Goal: Entertainment & Leisure: Browse casually

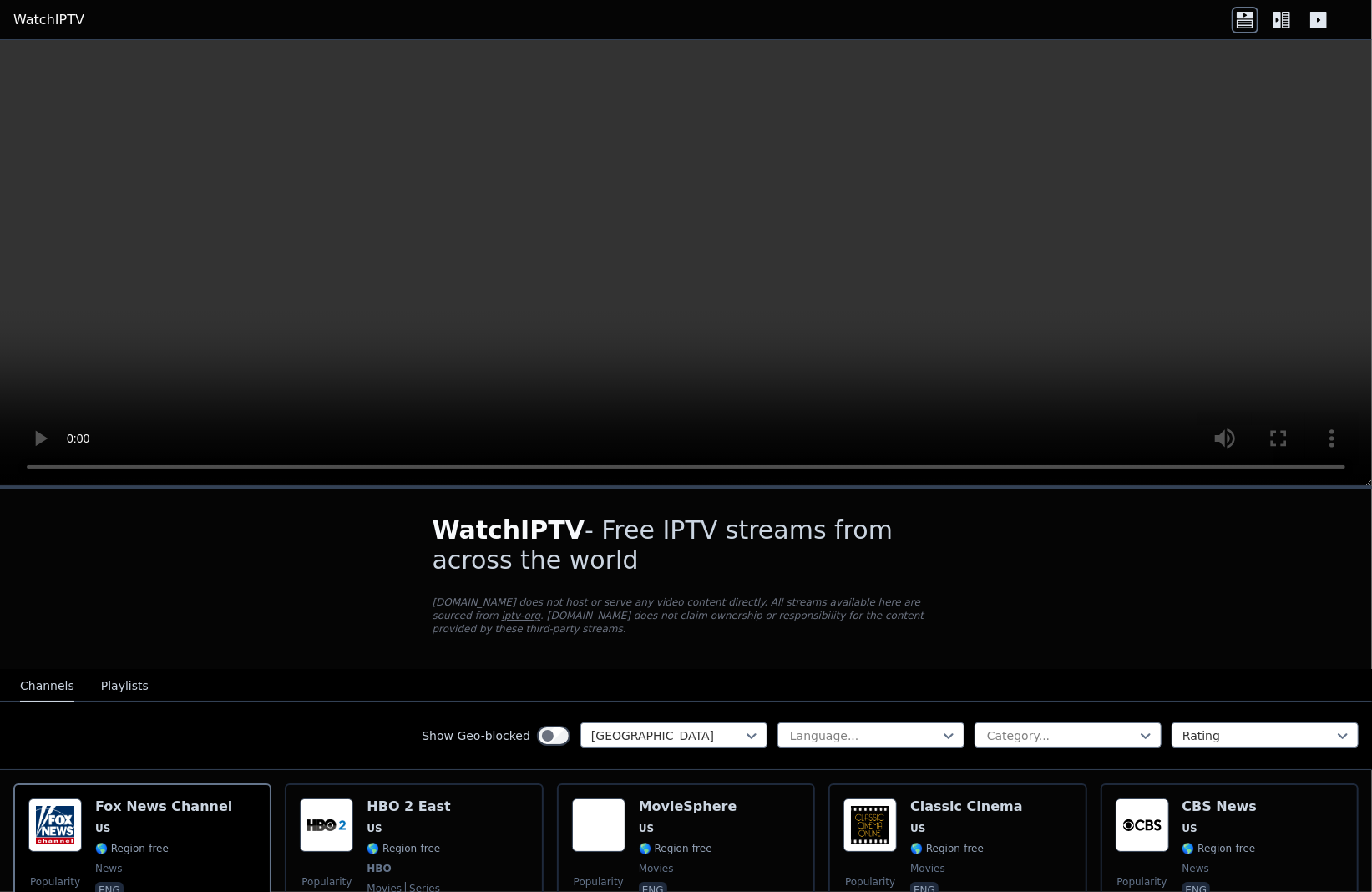
drag, startPoint x: 0, startPoint y: 0, endPoint x: 794, endPoint y: 672, distance: 1040.2
click at [794, 672] on nav "Channels Playlists" at bounding box center [686, 686] width 1372 height 33
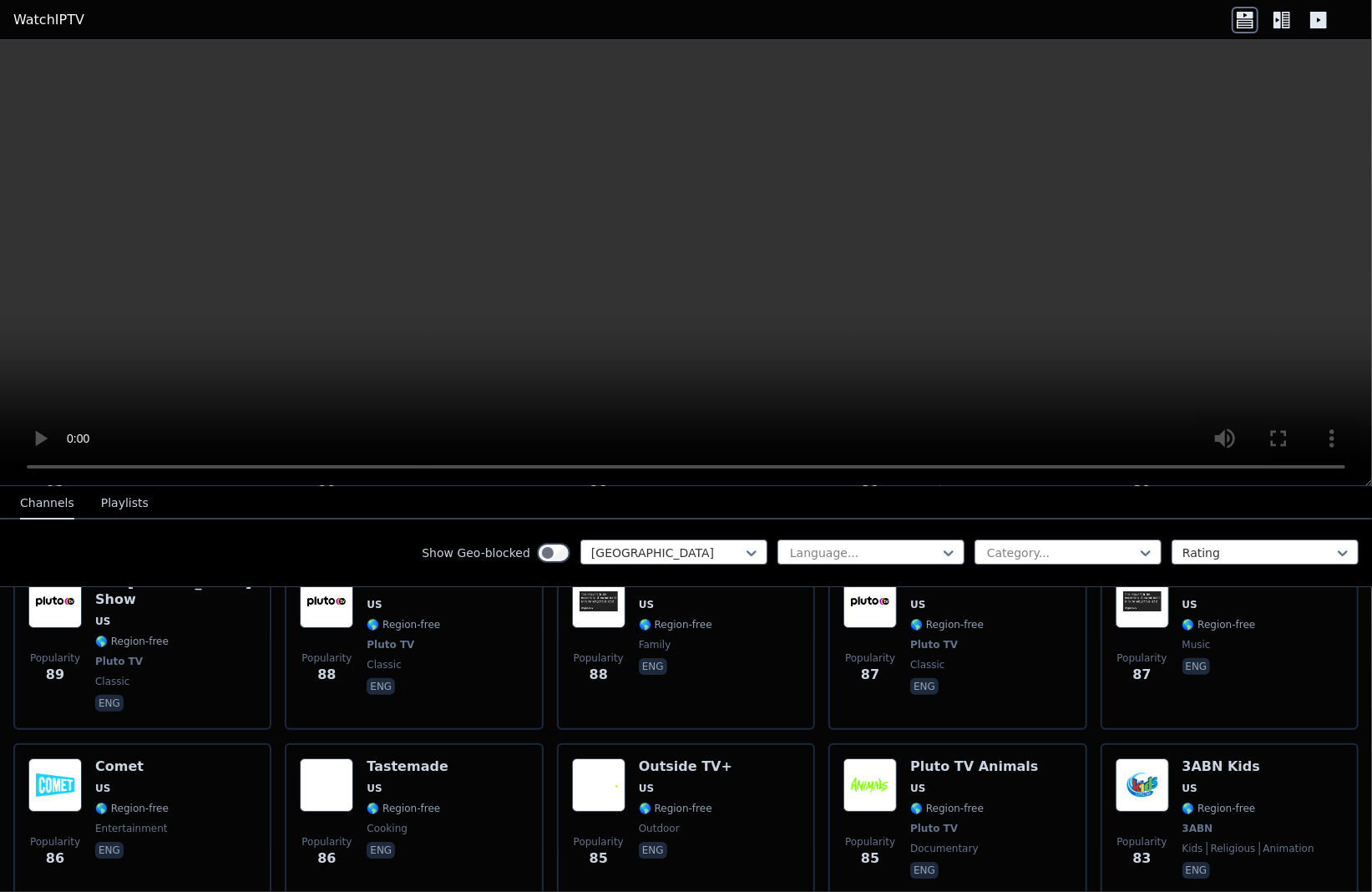
scroll to position [8376, 0]
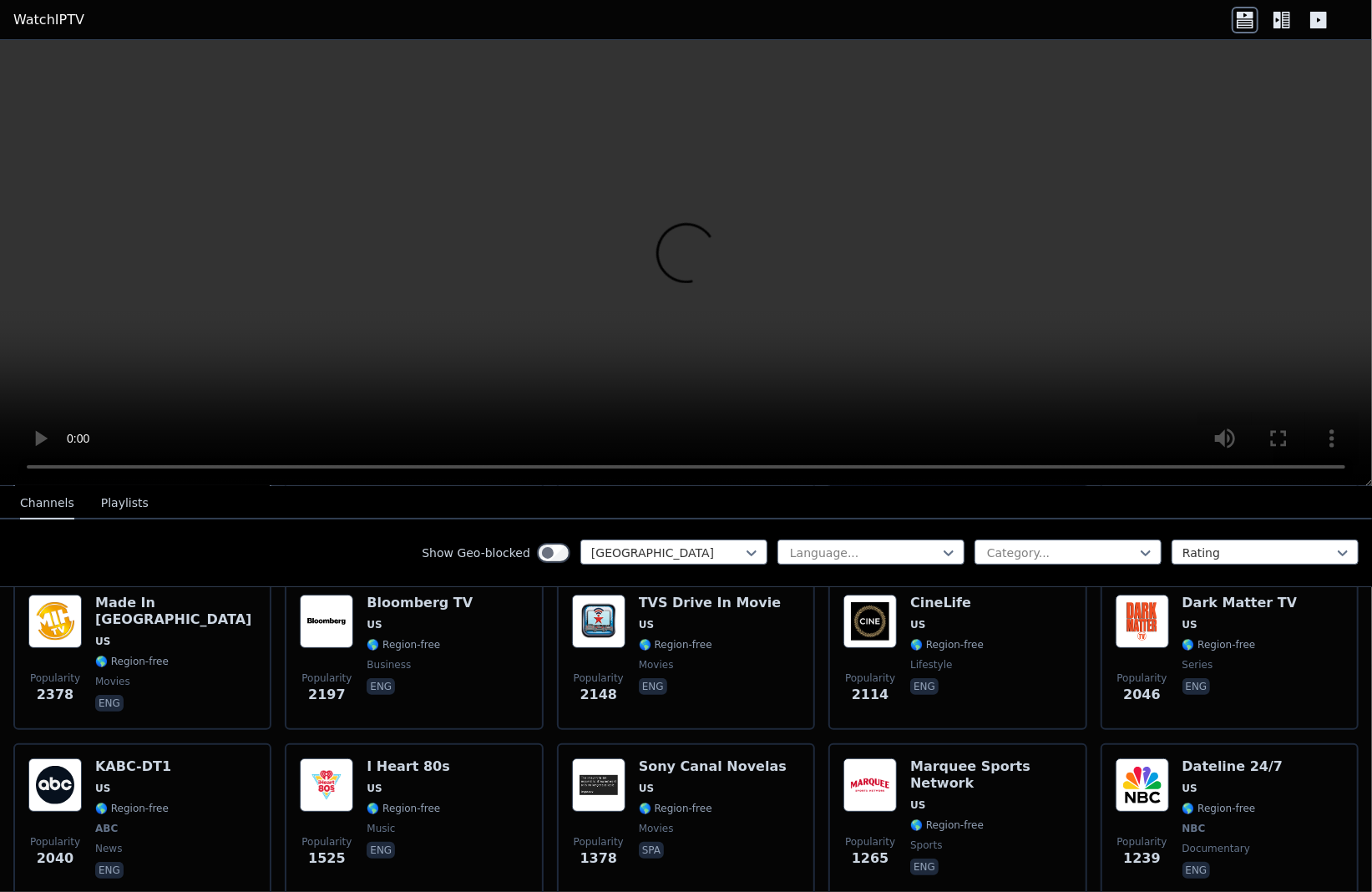
scroll to position [584, 0]
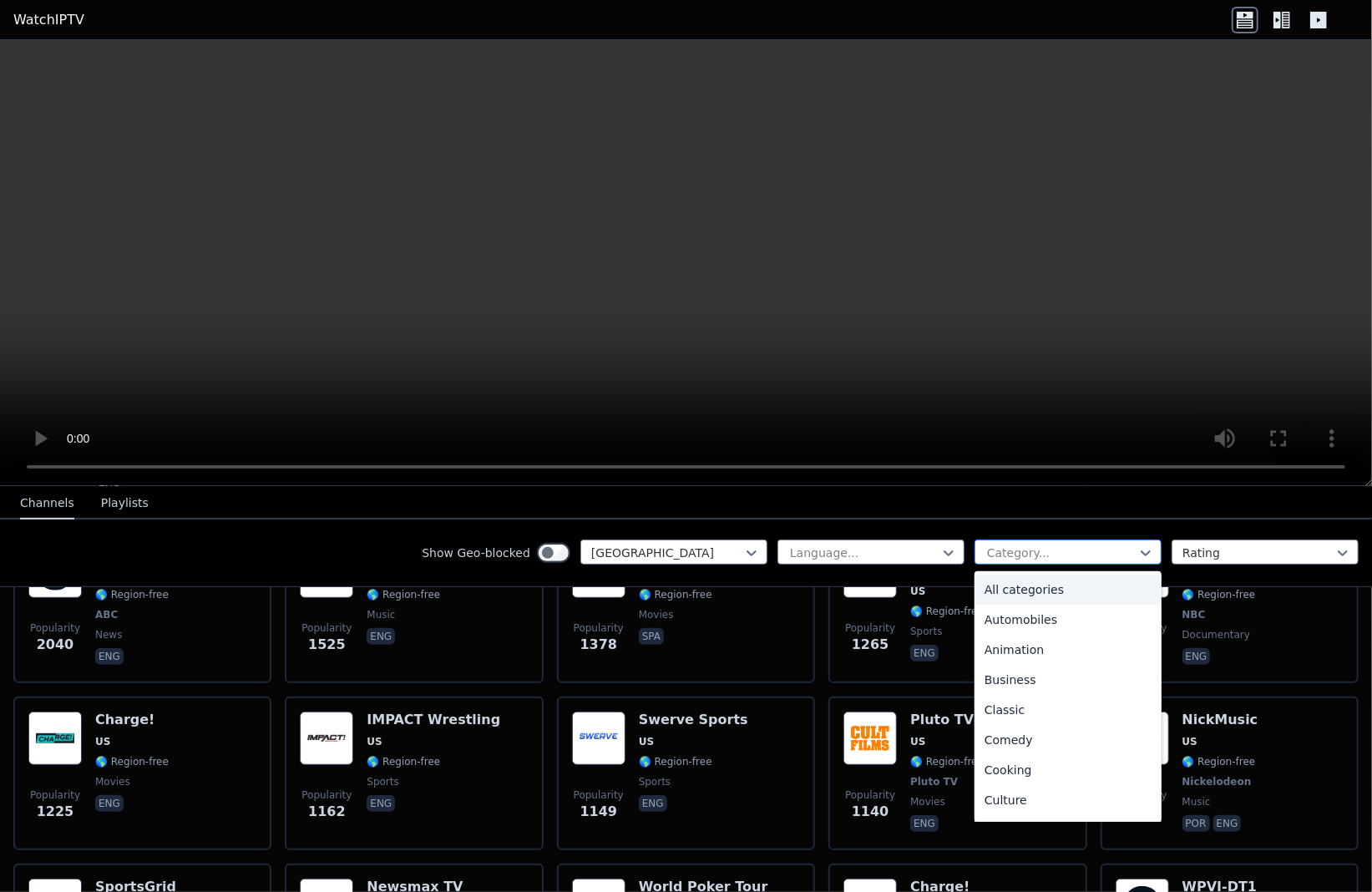
click at [1009, 545] on div at bounding box center [1062, 553] width 152 height 17
click at [1003, 739] on div "Sports" at bounding box center [1068, 743] width 187 height 30
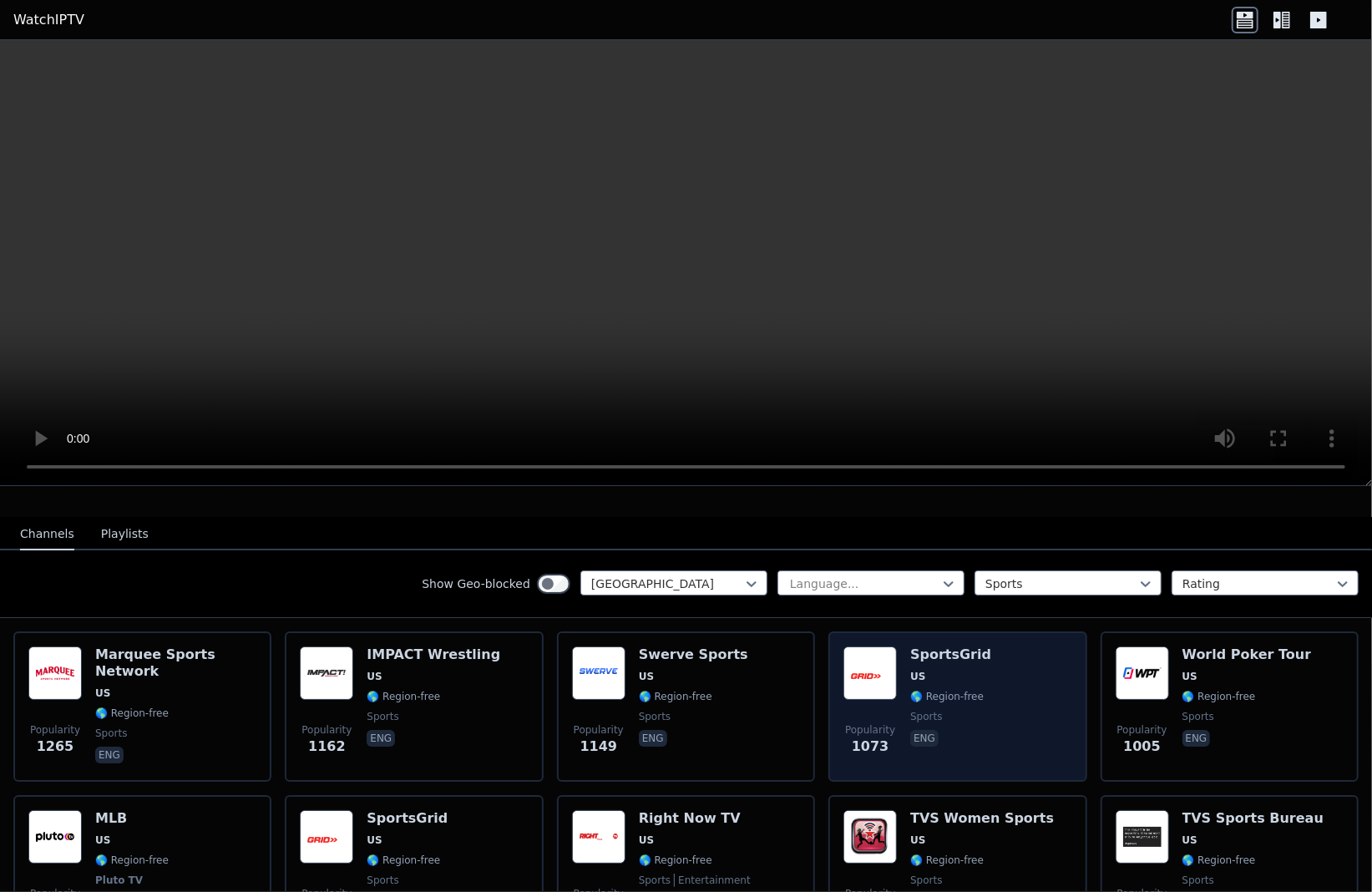
scroll to position [94, 0]
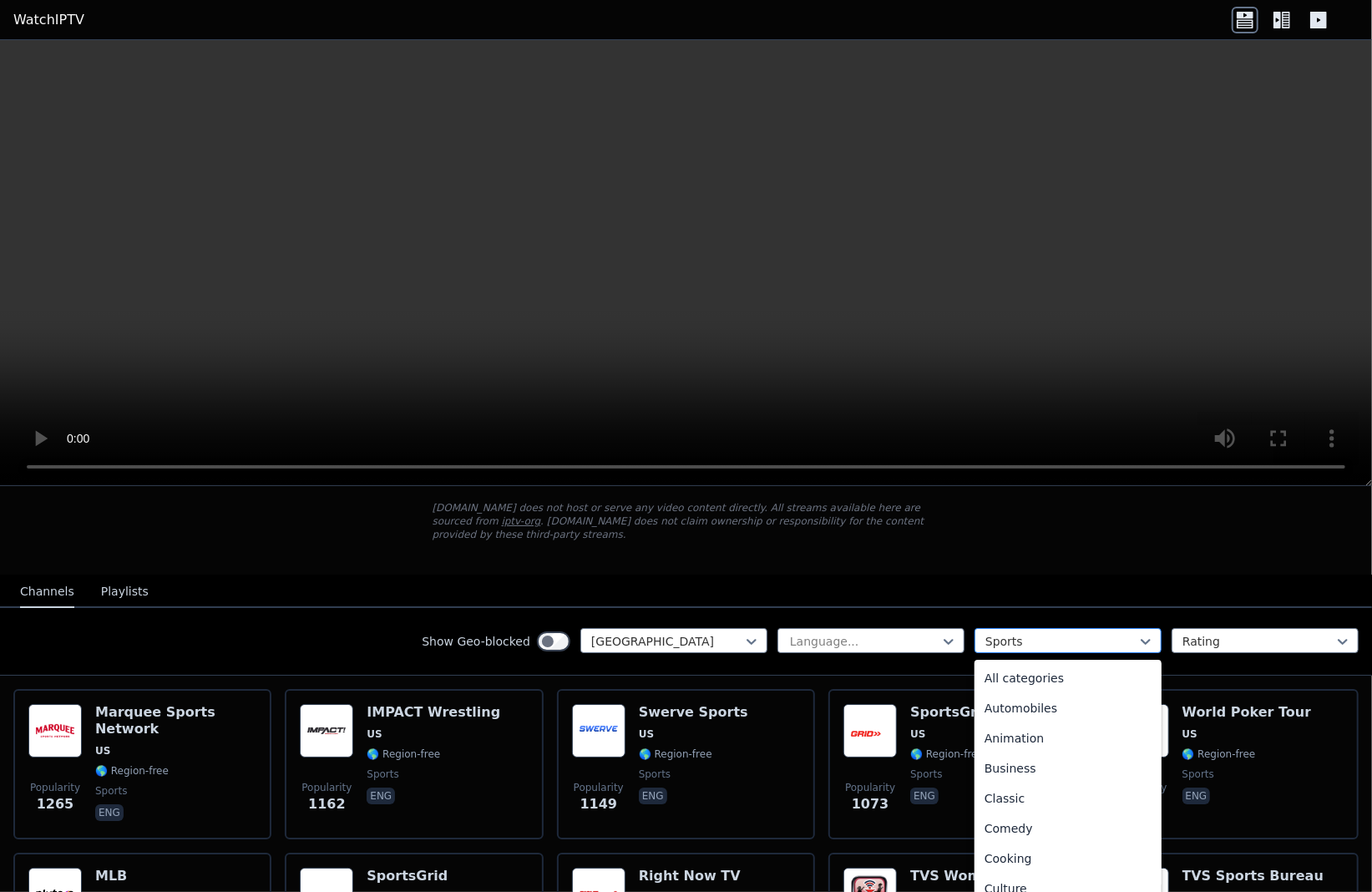
click at [1030, 633] on div at bounding box center [1062, 641] width 152 height 17
click at [1028, 669] on div "News" at bounding box center [1068, 674] width 187 height 30
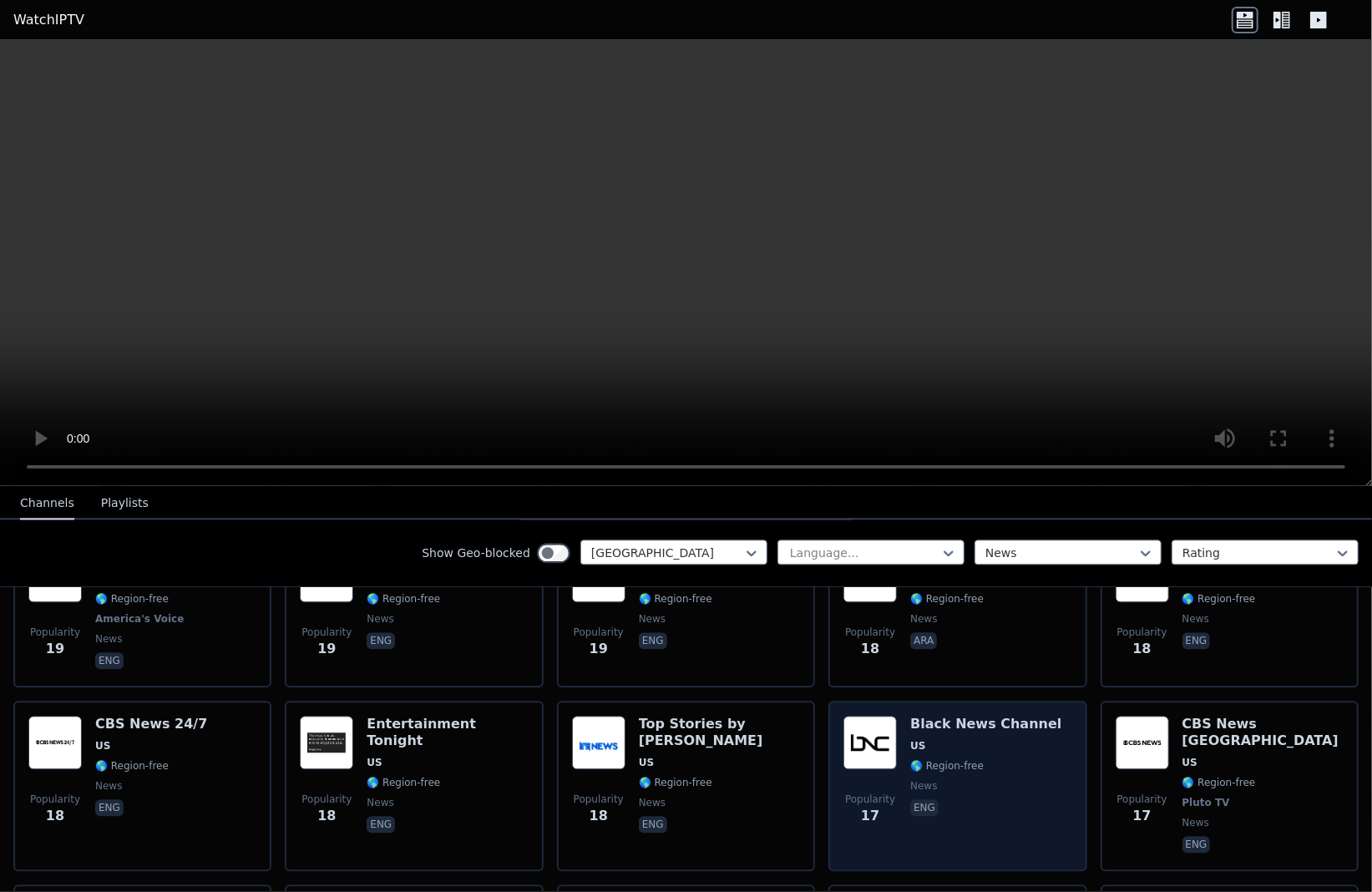
scroll to position [2686, 0]
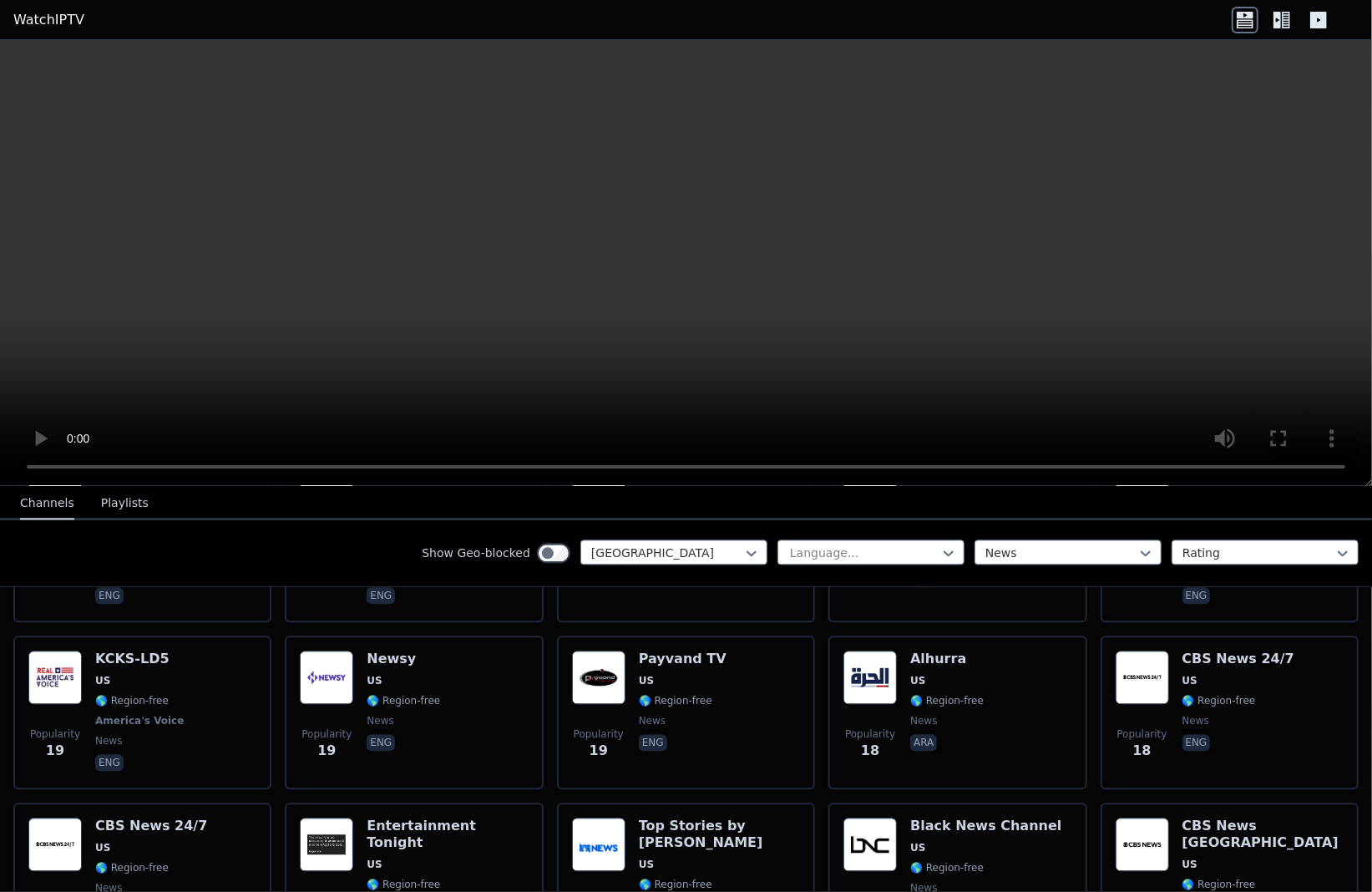
click at [1005, 537] on div "Show Geo-blocked United States Language... option News, selected. News Rating" at bounding box center [686, 553] width 1372 height 68
click at [1004, 544] on div "News" at bounding box center [1068, 552] width 187 height 25
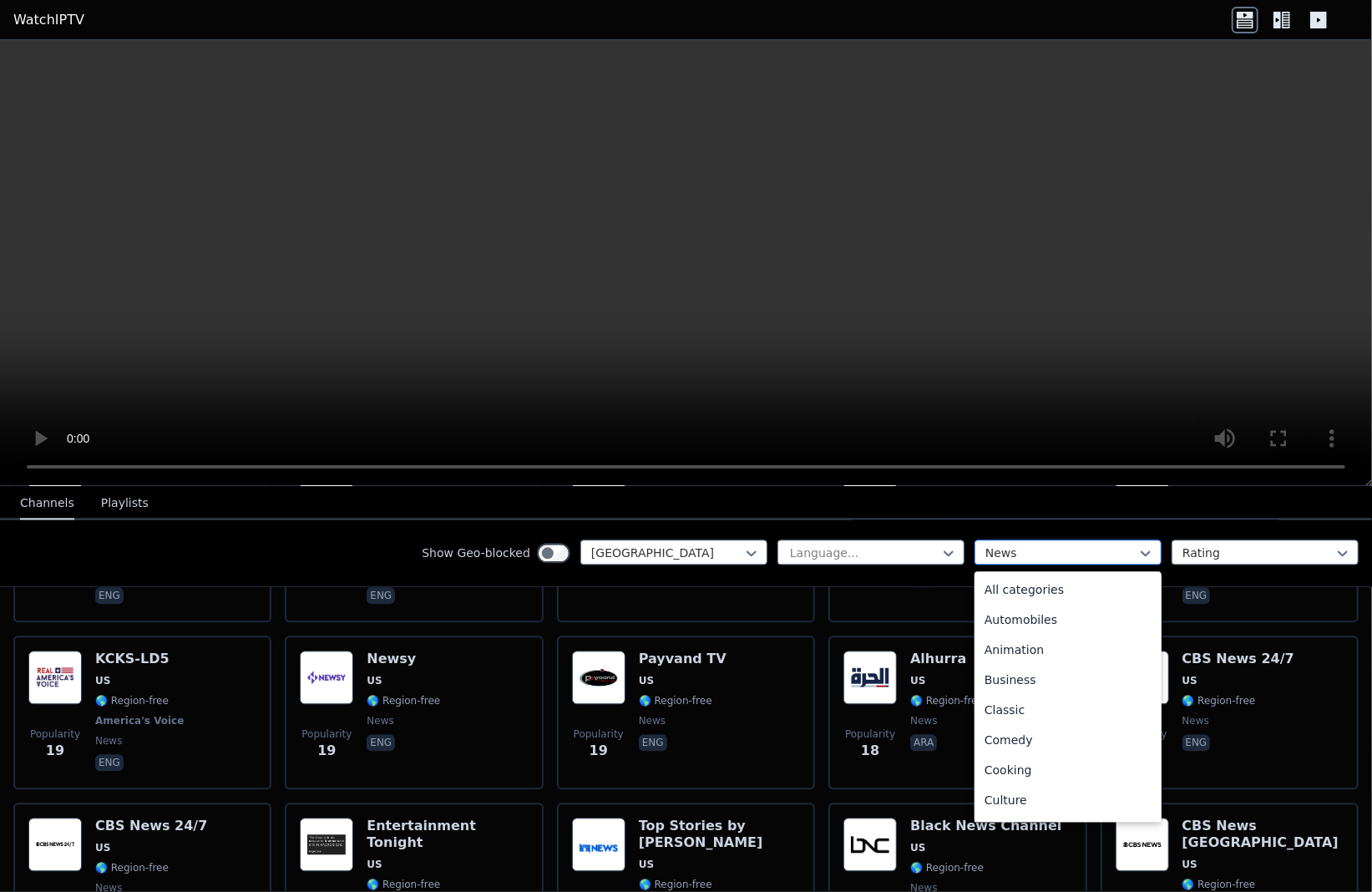
scroll to position [304, 0]
click at [812, 554] on div at bounding box center [864, 553] width 152 height 17
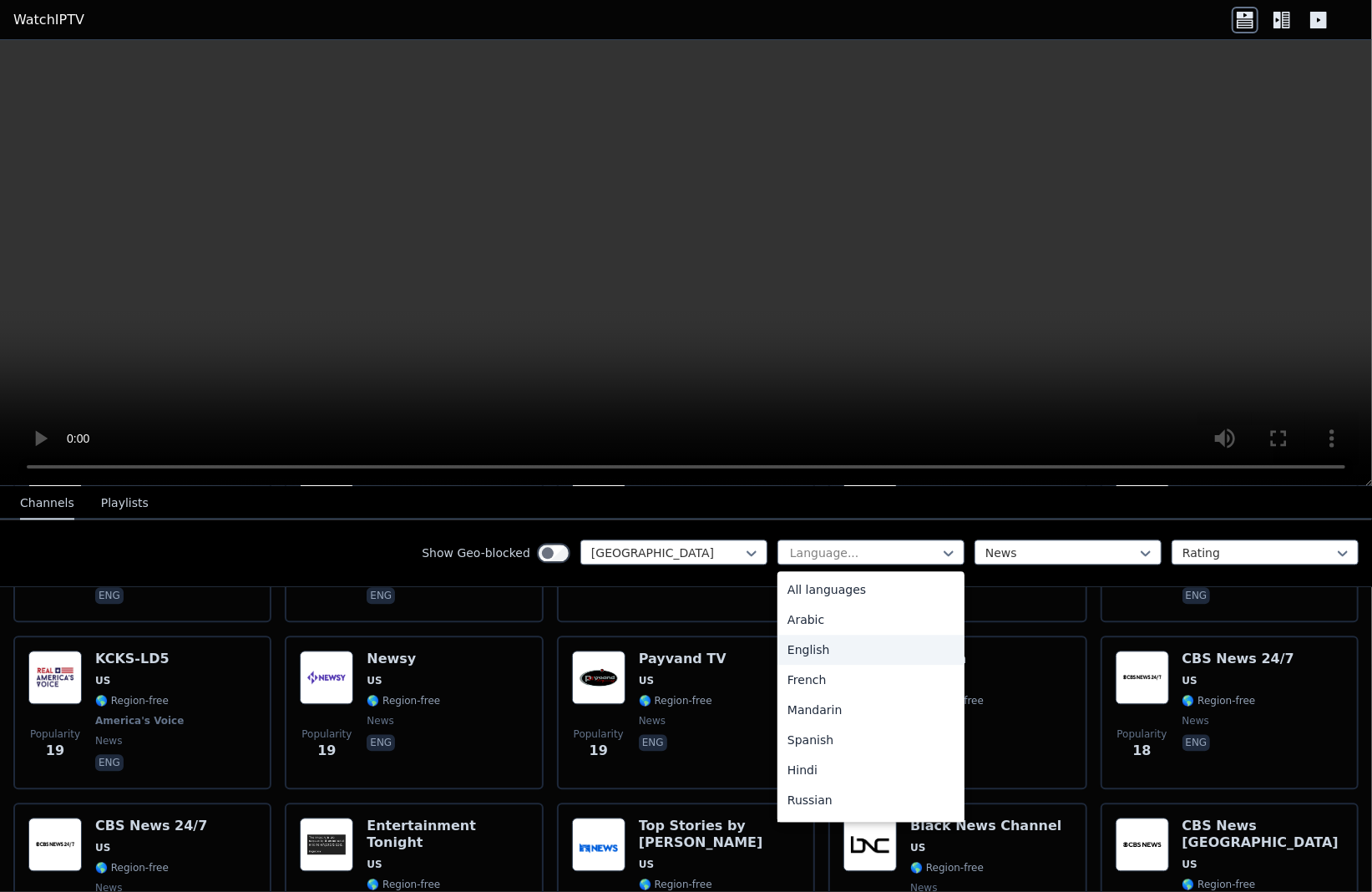
click at [831, 652] on div "English" at bounding box center [871, 650] width 187 height 30
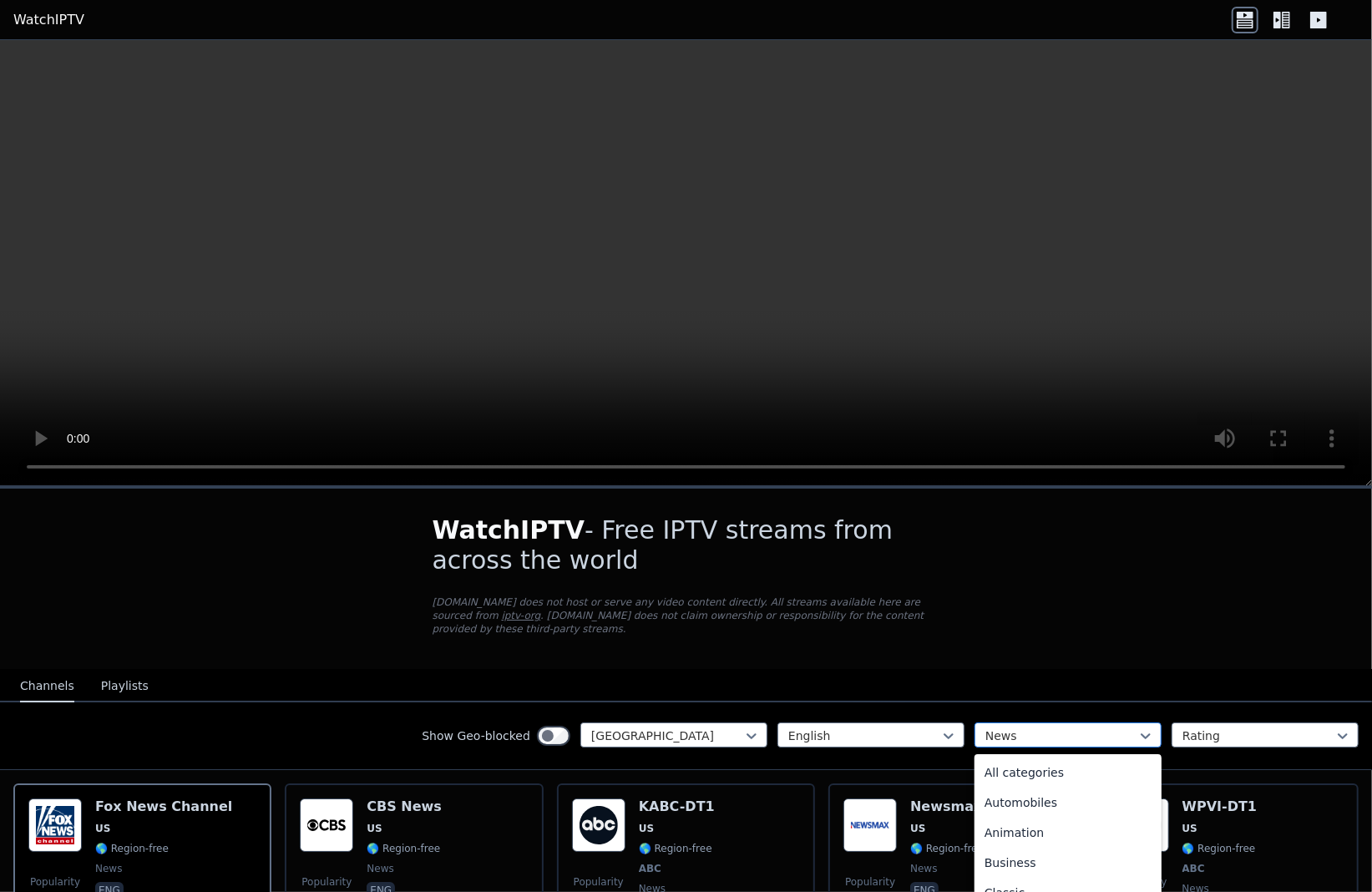
click at [1010, 727] on div at bounding box center [1062, 735] width 152 height 17
click at [1014, 758] on div "All categories" at bounding box center [1068, 772] width 187 height 30
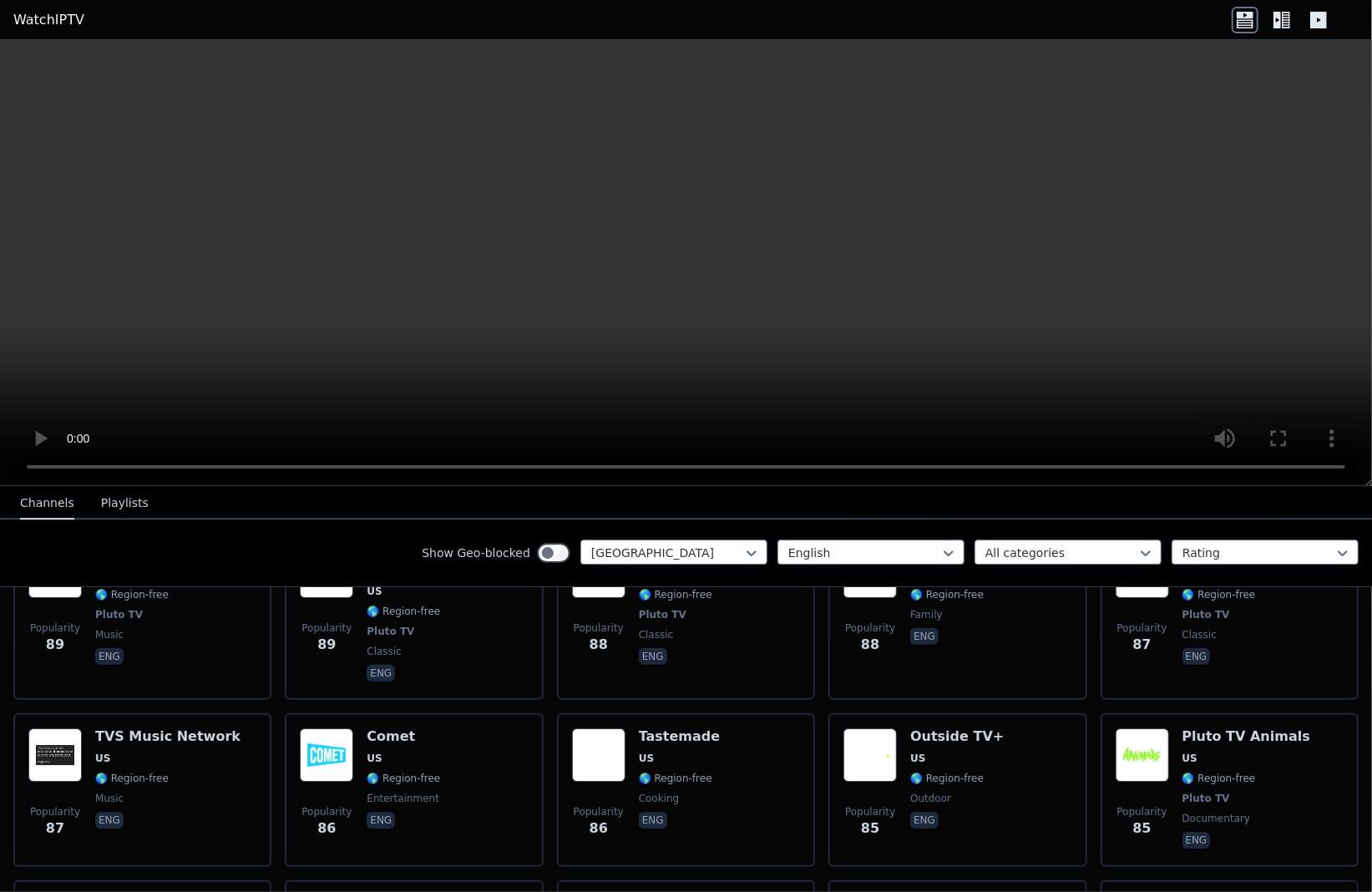
scroll to position [7681, 0]
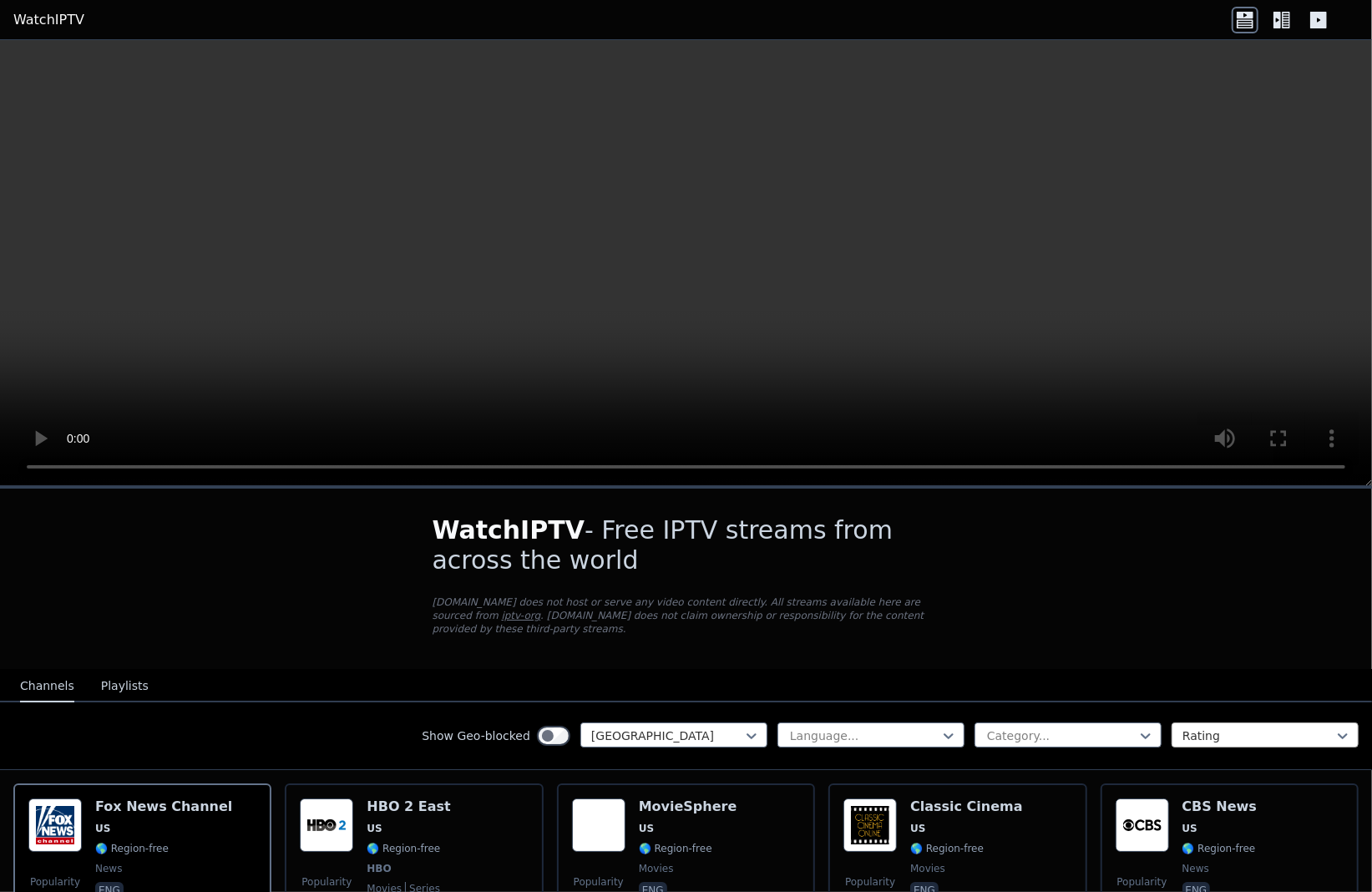
click at [1210, 729] on div at bounding box center [1258, 735] width 152 height 17
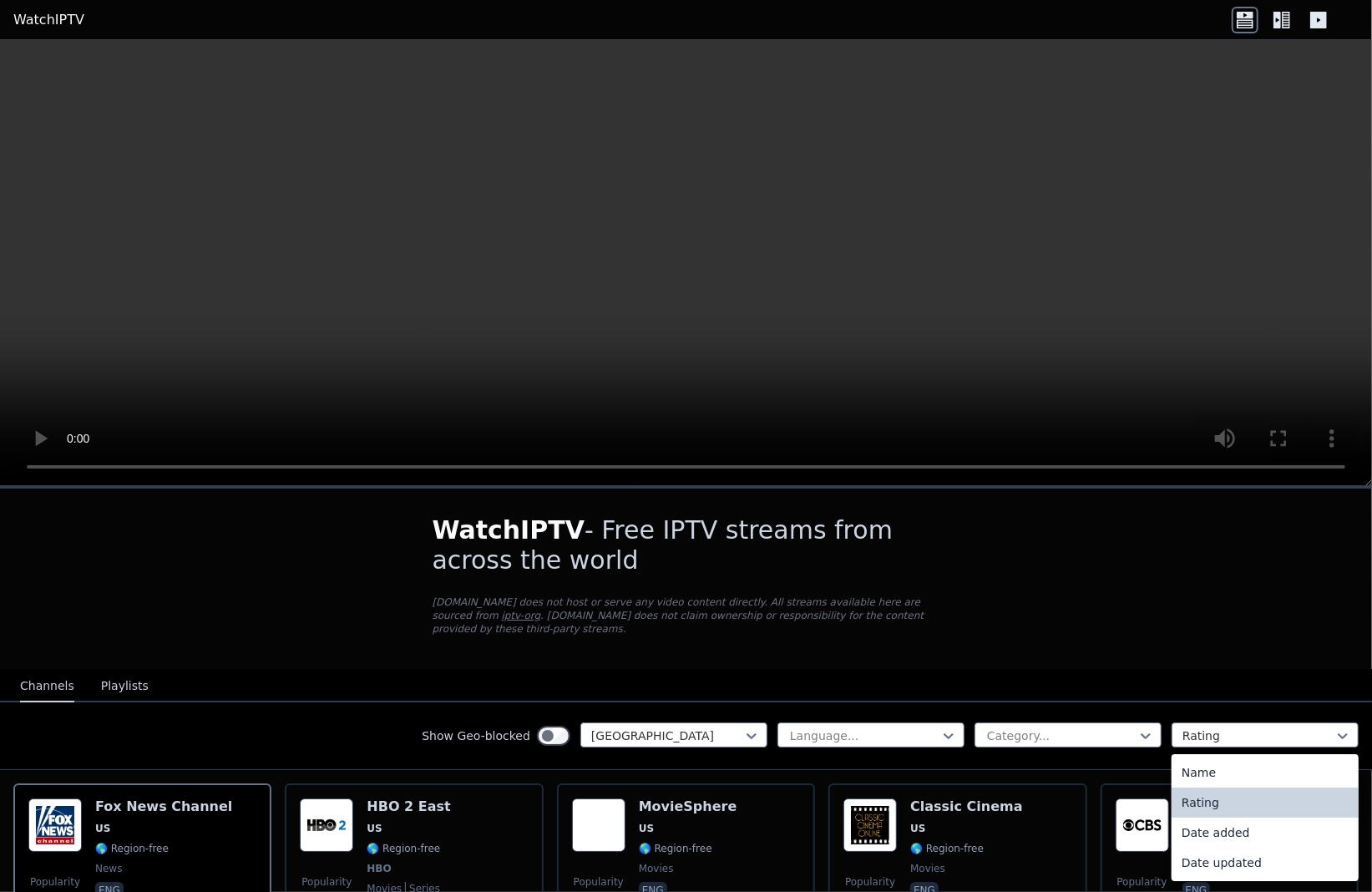
click at [93, 671] on div "Channels Playlists" at bounding box center [85, 687] width 155 height 32
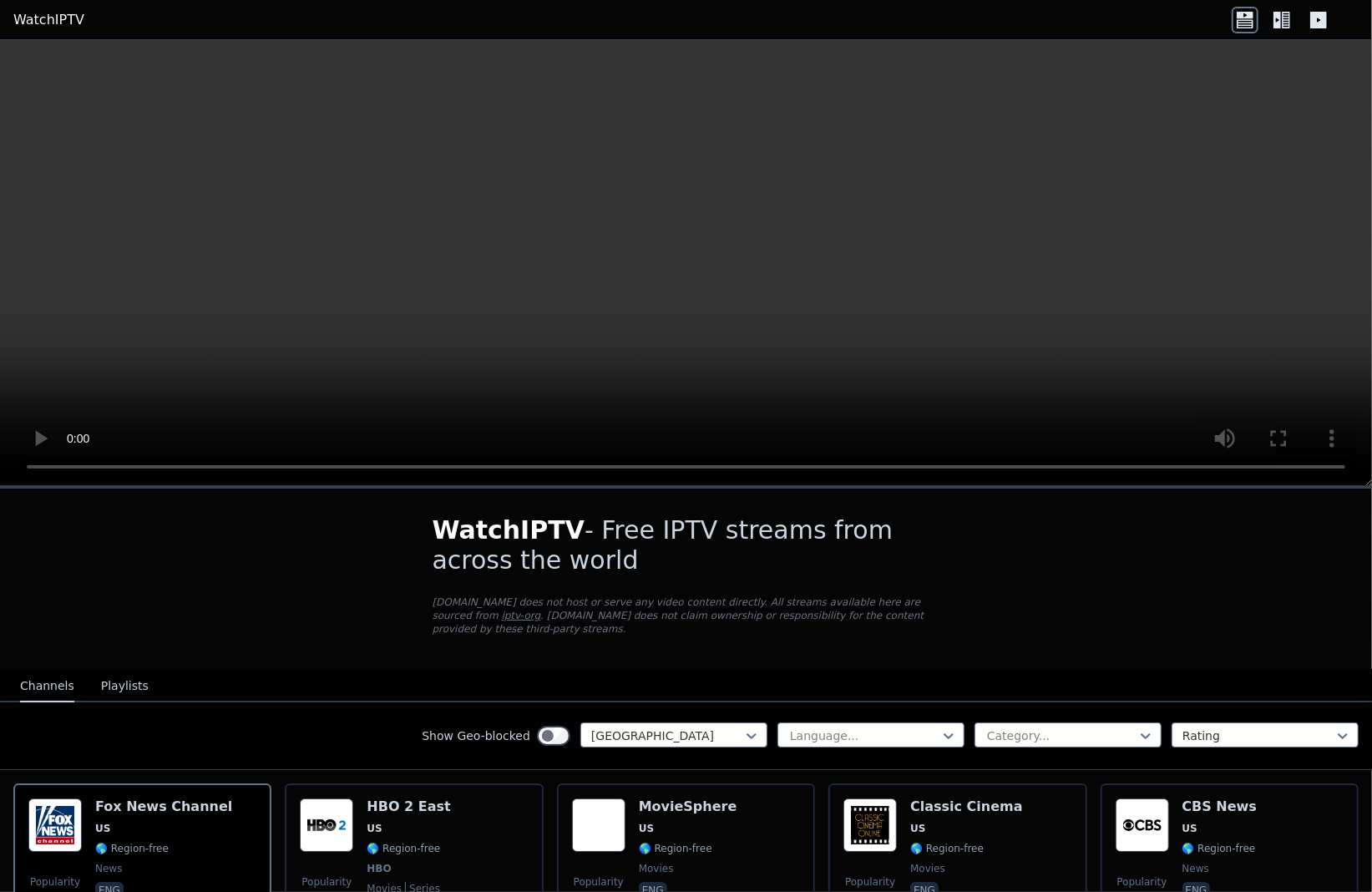
click at [102, 671] on button "Playlists" at bounding box center [125, 687] width 48 height 32
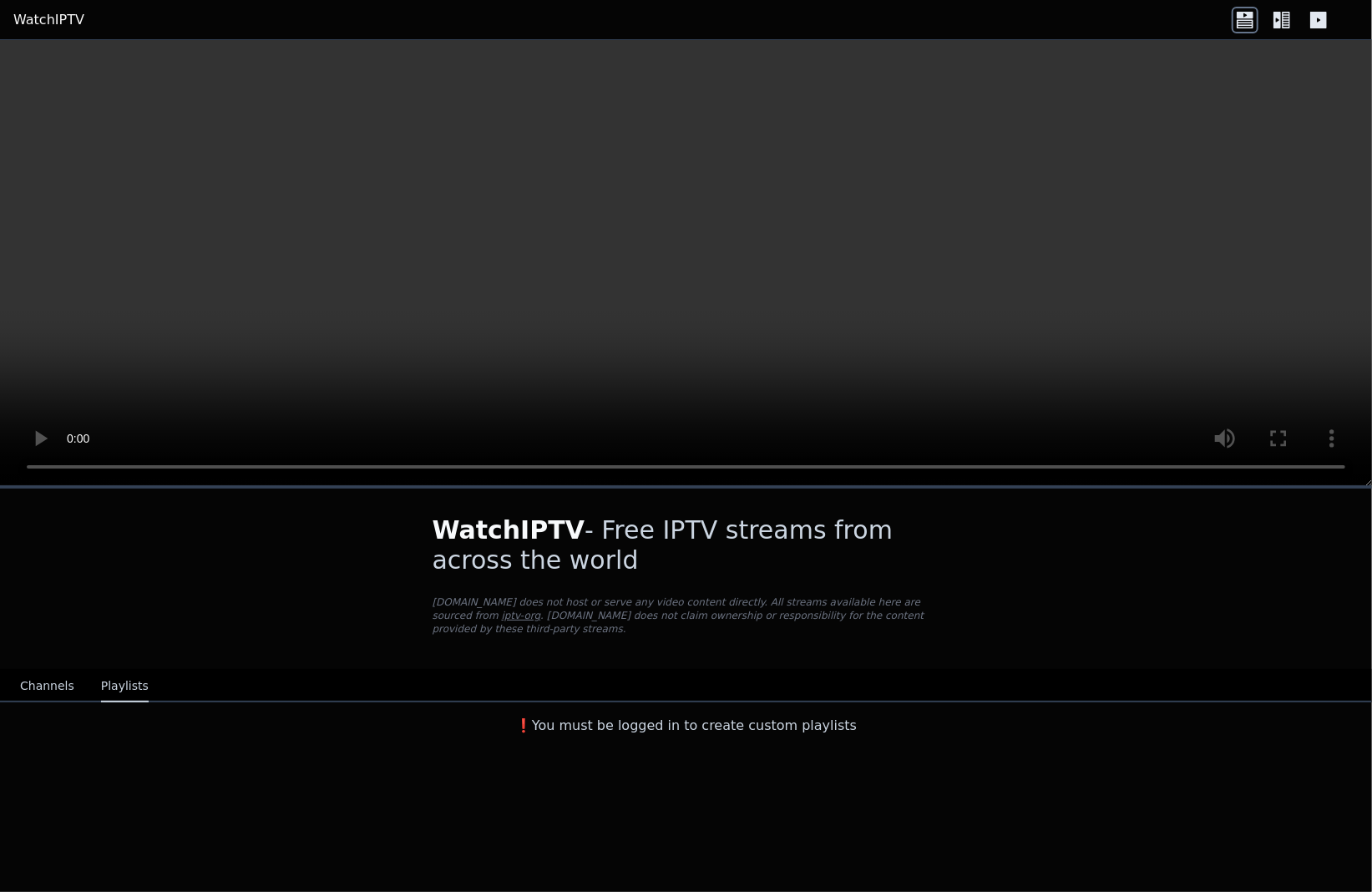
click at [38, 673] on button "Channels" at bounding box center [48, 687] width 55 height 32
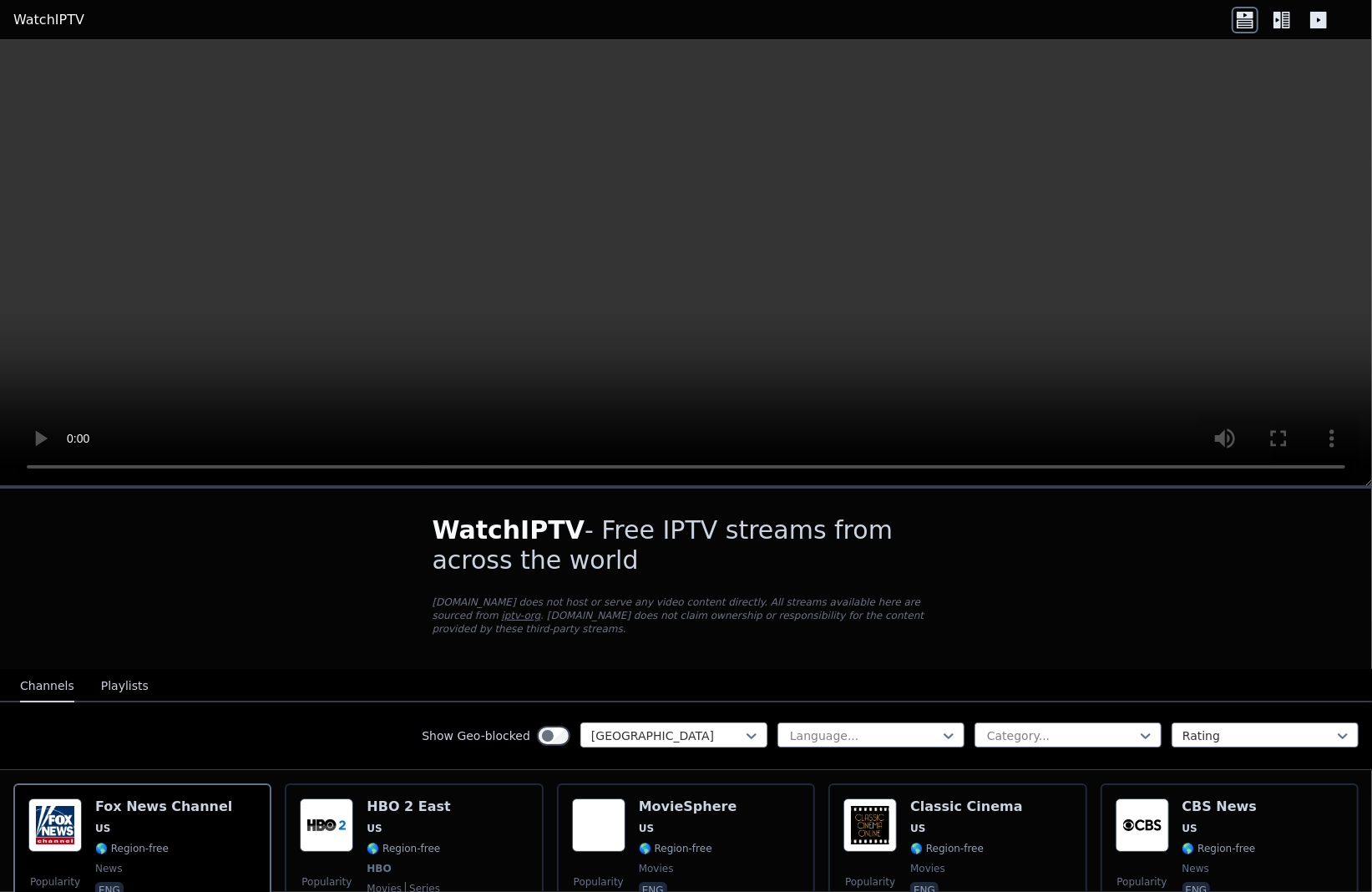
click at [596, 731] on div "[GEOGRAPHIC_DATA]" at bounding box center [674, 734] width 187 height 25
click at [609, 731] on div "[GEOGRAPHIC_DATA]" at bounding box center [674, 734] width 187 height 25
click at [616, 731] on div "[GEOGRAPHIC_DATA]" at bounding box center [674, 734] width 187 height 25
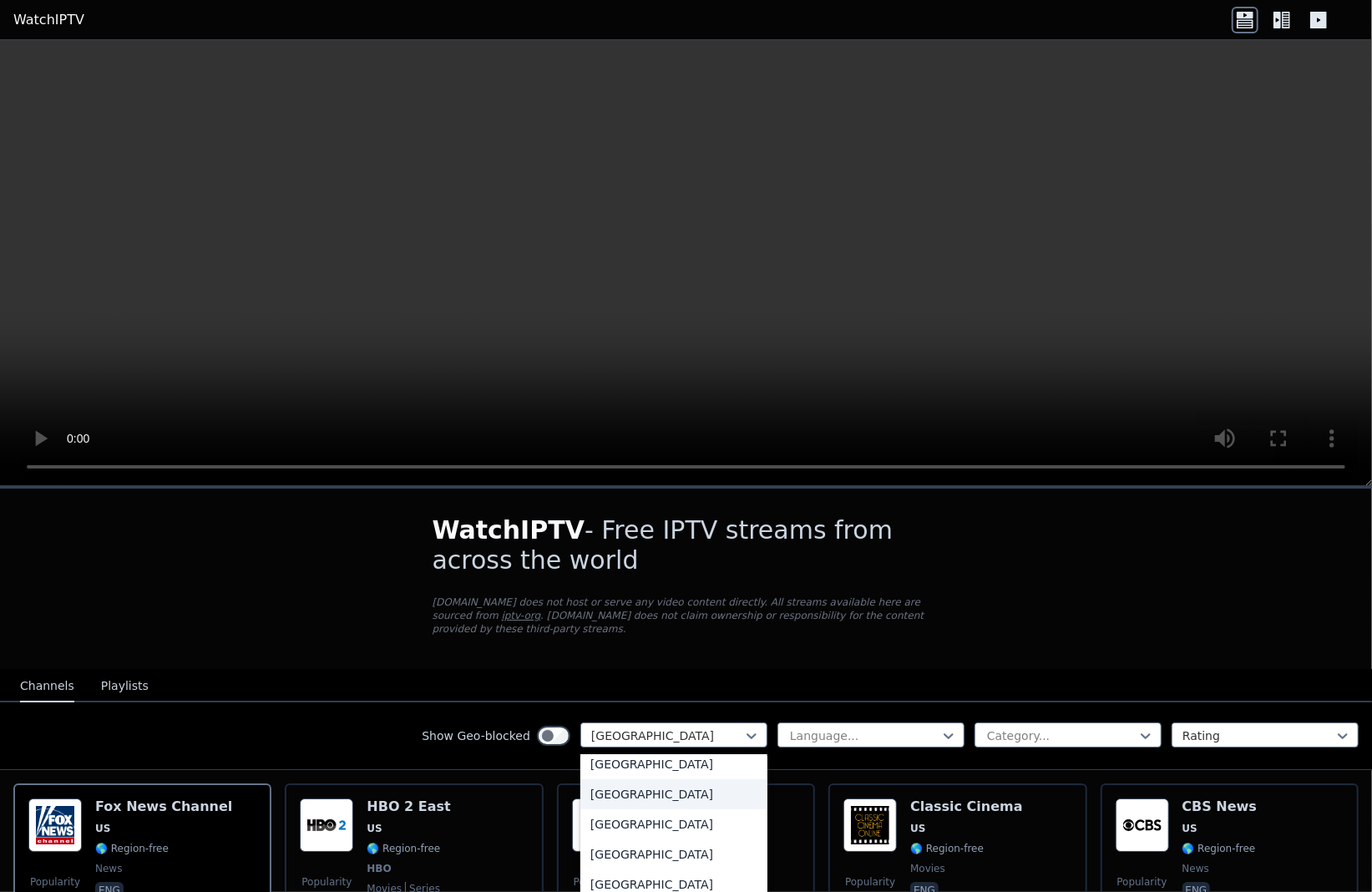
scroll to position [5986, 0]
